Goal: Task Accomplishment & Management: Use online tool/utility

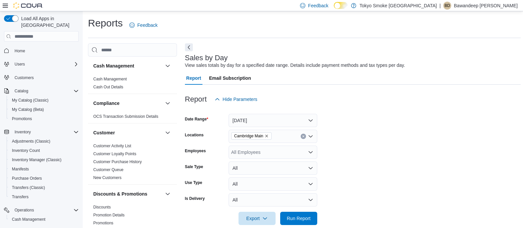
scroll to position [10, 0]
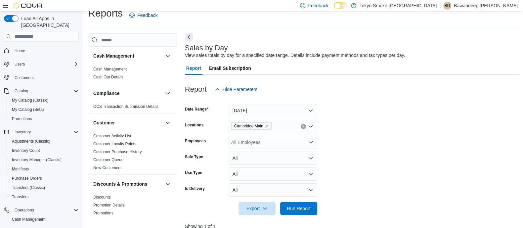
click at [190, 34] on button "Next" at bounding box center [189, 37] width 8 height 8
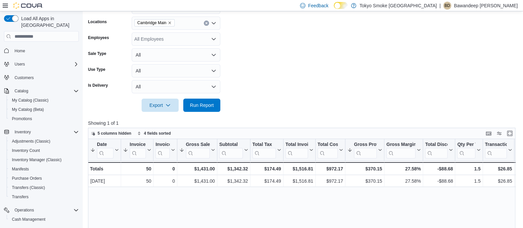
scroll to position [134, 0]
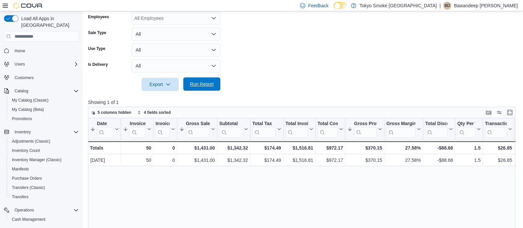
click at [207, 83] on span "Run Report" at bounding box center [202, 84] width 24 height 7
click at [20, 35] on div "Load All Apps in New Hub Home Users Customers Catalog My Catalog (Classic) My C…" at bounding box center [41, 131] width 80 height 236
click at [17, 48] on span "Home" at bounding box center [20, 50] width 11 height 5
